Goal: Task Accomplishment & Management: Manage account settings

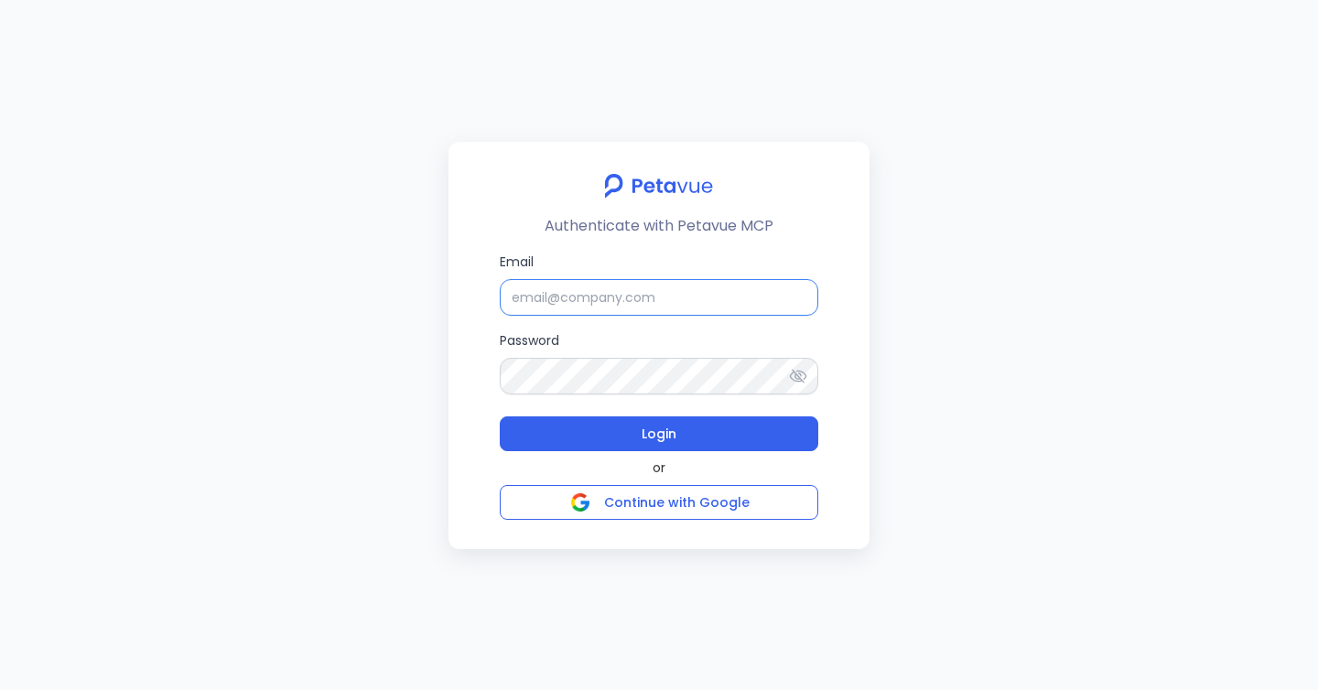
click at [653, 294] on input "Email" at bounding box center [659, 297] width 319 height 37
click at [688, 305] on input "Email" at bounding box center [659, 297] width 319 height 37
paste input "[PERSON_NAME][EMAIL_ADDRESS][PERSON_NAME][DOMAIN_NAME]"
type input "[PERSON_NAME][EMAIL_ADDRESS][PERSON_NAME][DOMAIN_NAME]"
click at [590, 409] on div "Email rachel+kd@petavue.com Password Login" at bounding box center [659, 352] width 319 height 200
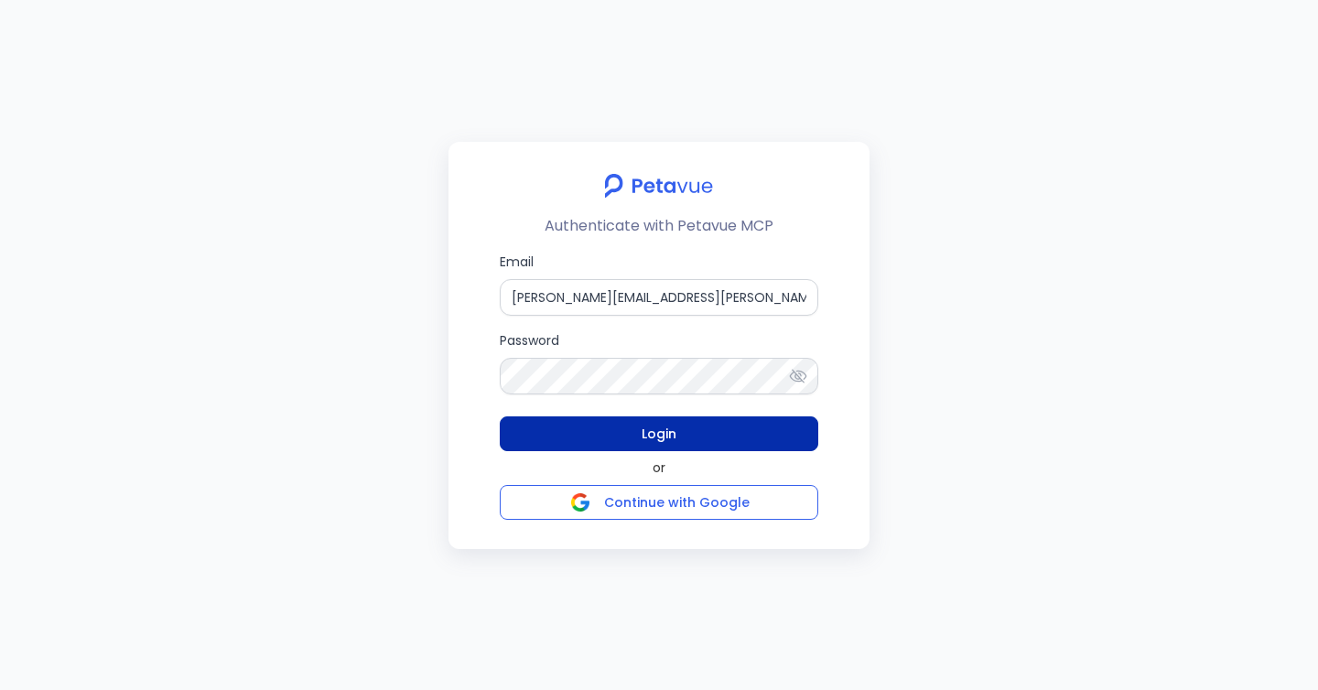
click at [590, 430] on button "Login" at bounding box center [659, 433] width 319 height 35
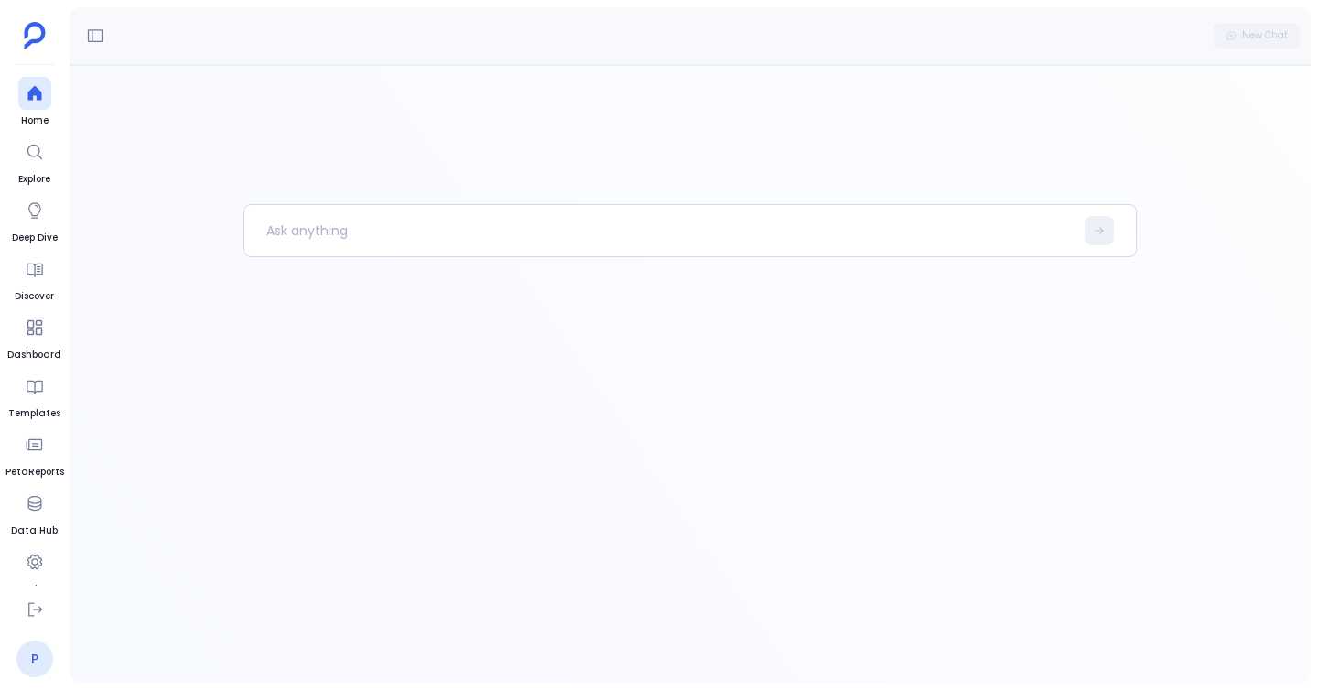
click at [20, 655] on link "P" at bounding box center [34, 659] width 37 height 37
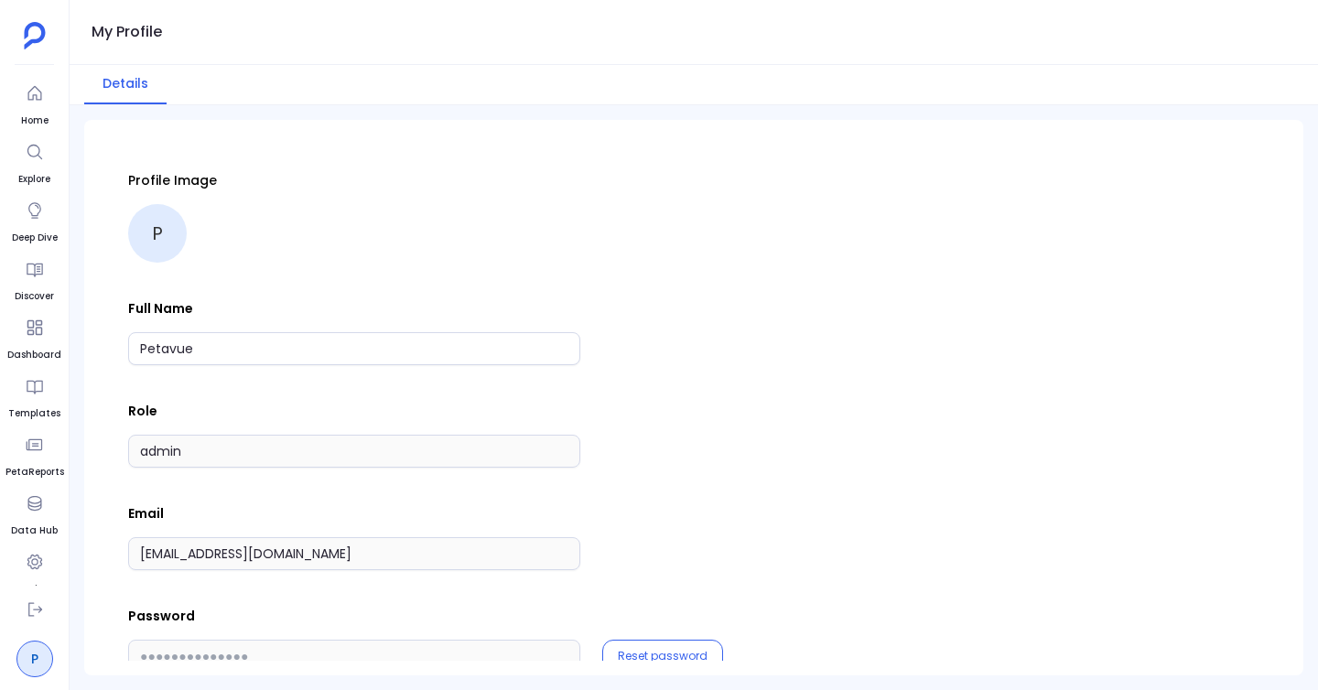
scroll to position [41, 0]
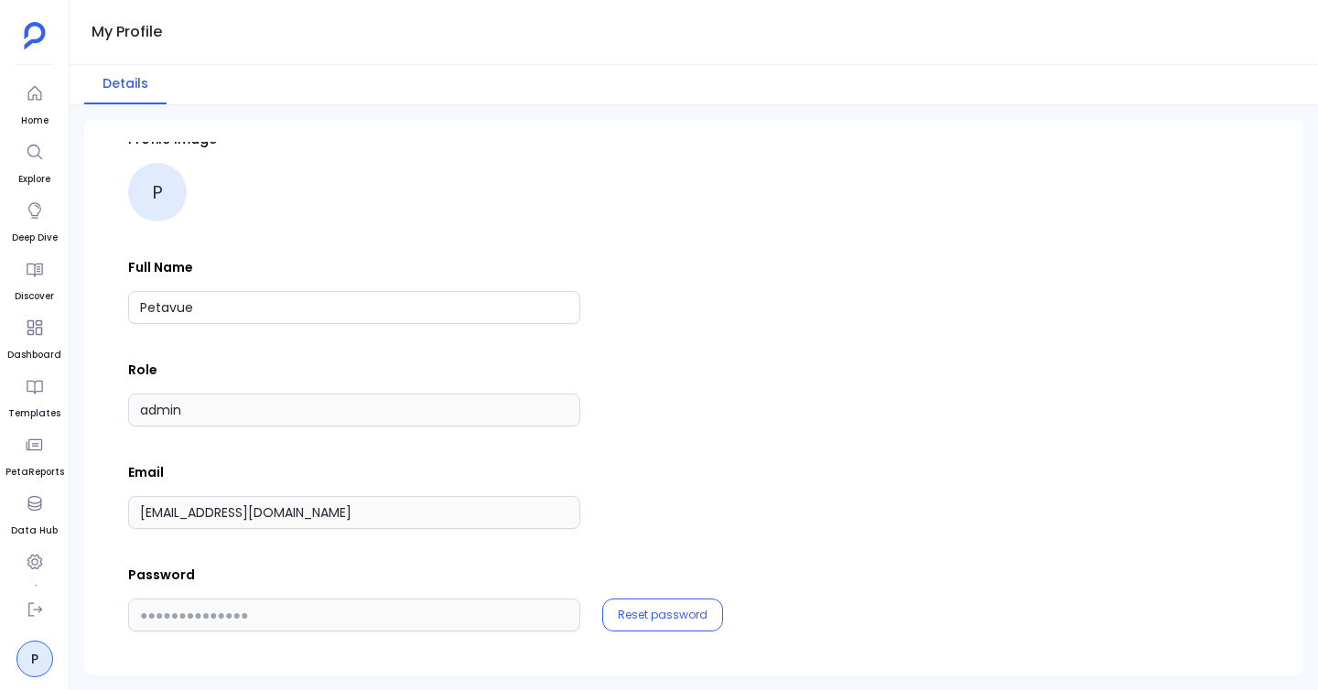
click at [15, 624] on ul "P" at bounding box center [34, 635] width 59 height 84
click at [28, 620] on button at bounding box center [34, 609] width 33 height 33
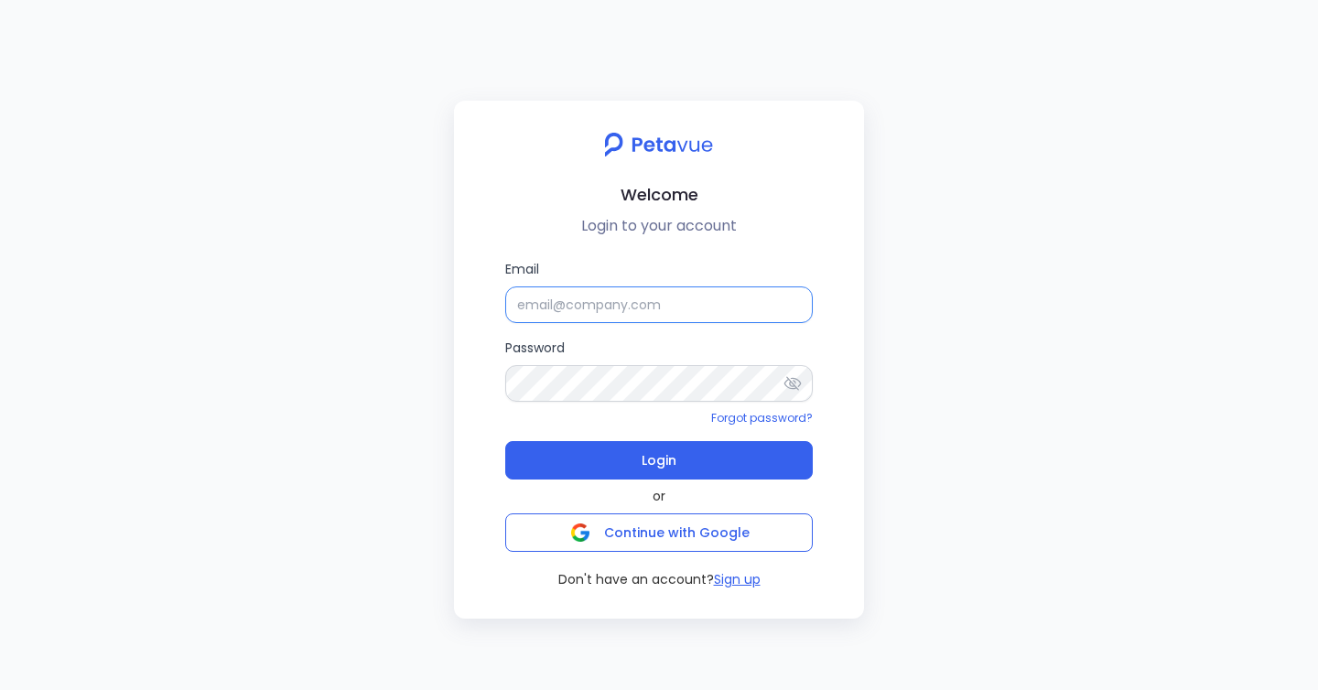
click at [610, 314] on input "Email" at bounding box center [659, 304] width 308 height 37
type input "[PERSON_NAME][EMAIL_ADDRESS][PERSON_NAME][DOMAIN_NAME]"
click at [546, 282] on label "Email" at bounding box center [659, 291] width 308 height 64
click at [546, 286] on input "Email" at bounding box center [659, 304] width 308 height 37
click at [551, 298] on input "Email" at bounding box center [659, 304] width 308 height 37
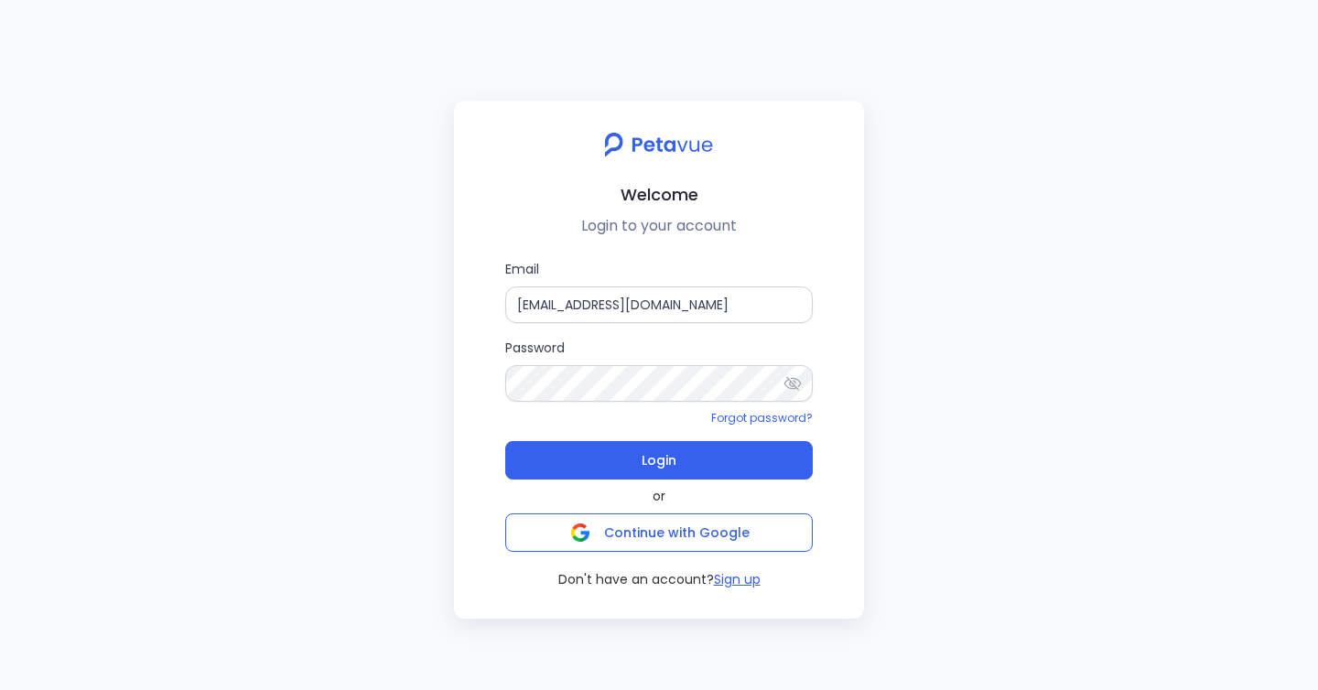
click at [713, 308] on input "support+evalHBUIMFVL@petavue.com" at bounding box center [659, 304] width 308 height 37
type input "[PERSON_NAME][EMAIL_ADDRESS][PERSON_NAME][DOMAIN_NAME]"
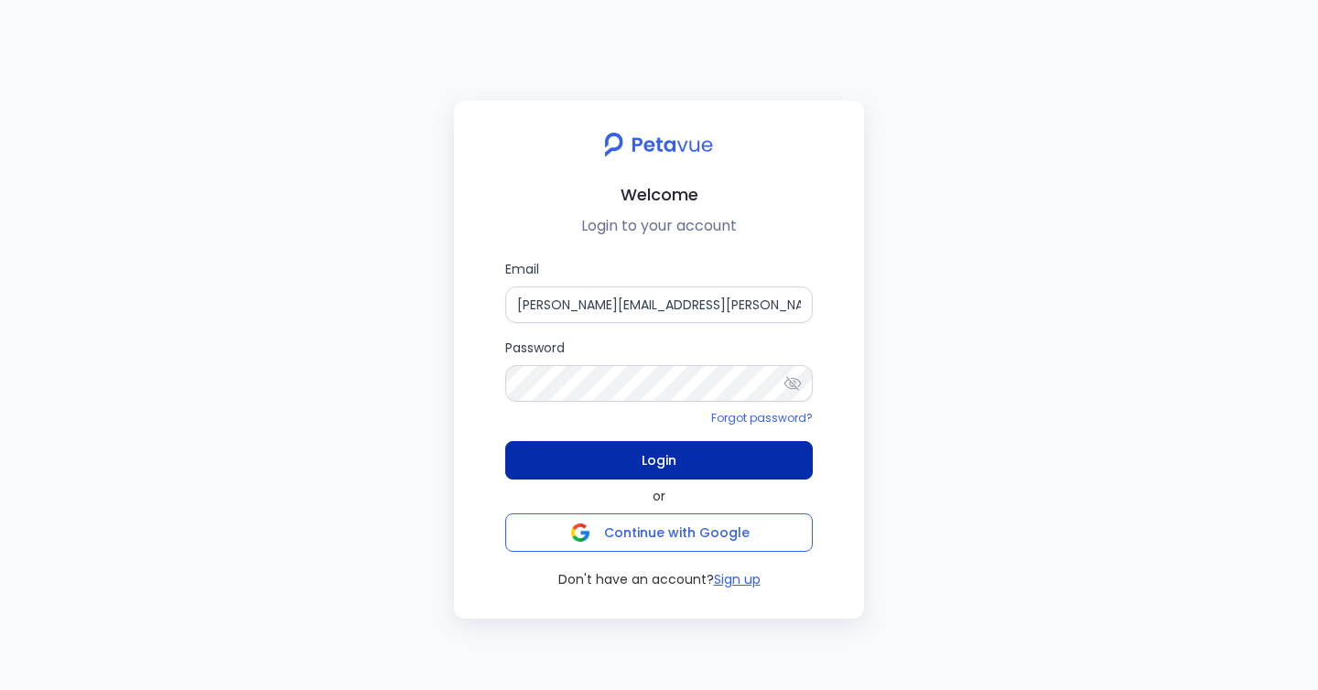
click at [685, 468] on button "Login" at bounding box center [659, 460] width 308 height 38
